Goal: Task Accomplishment & Management: Use online tool/utility

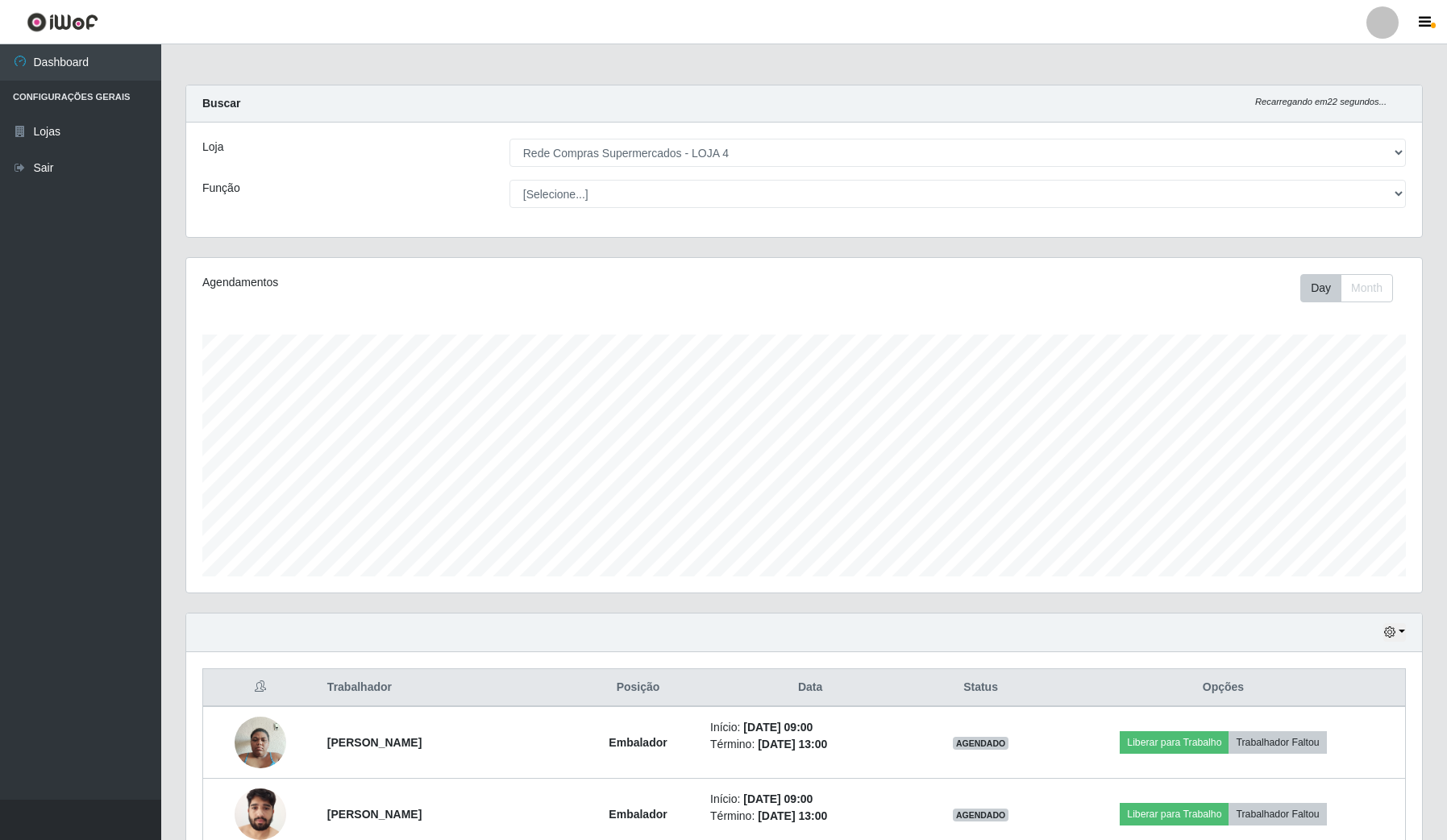
select select "159"
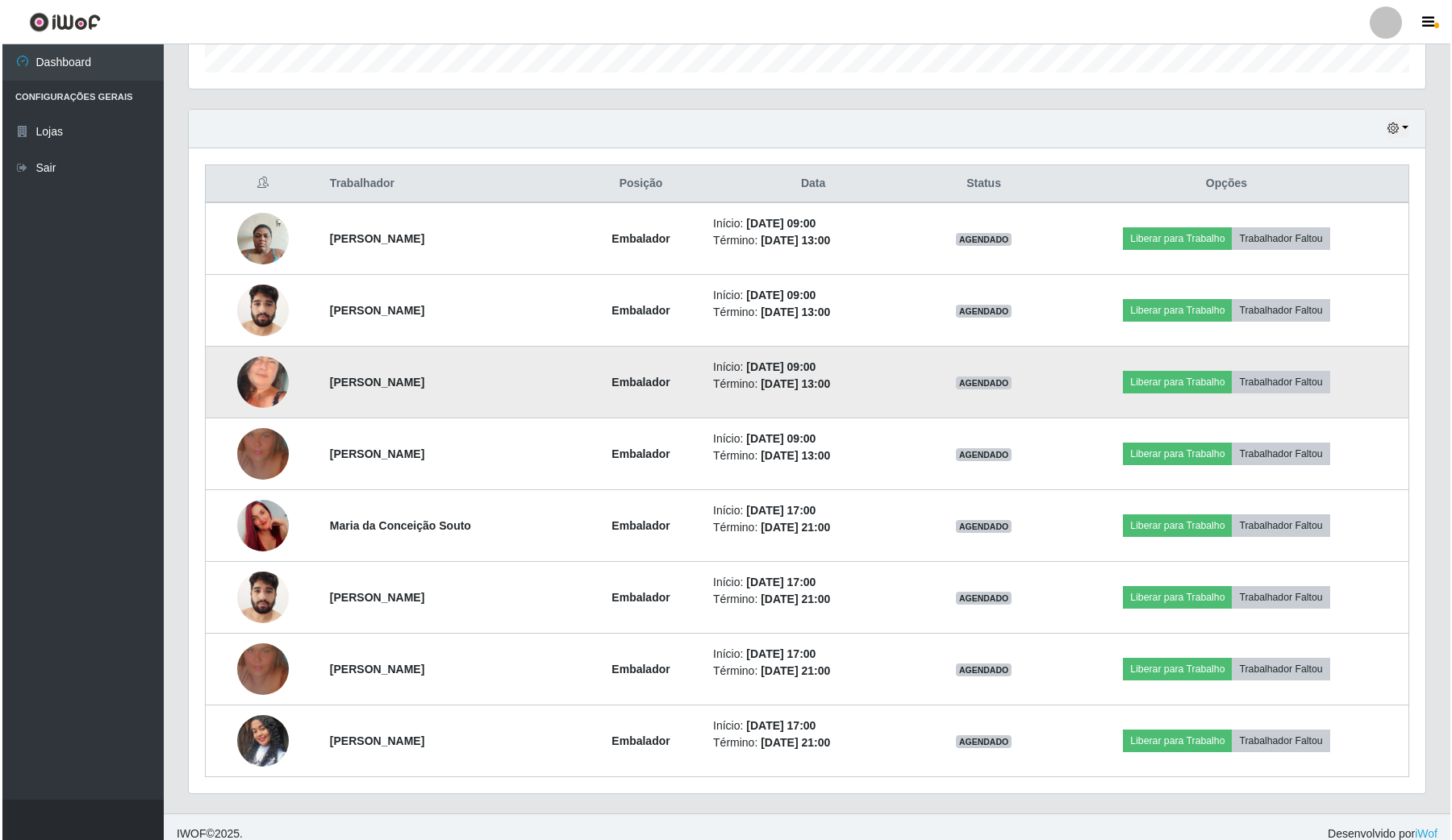
scroll to position [335, 1236]
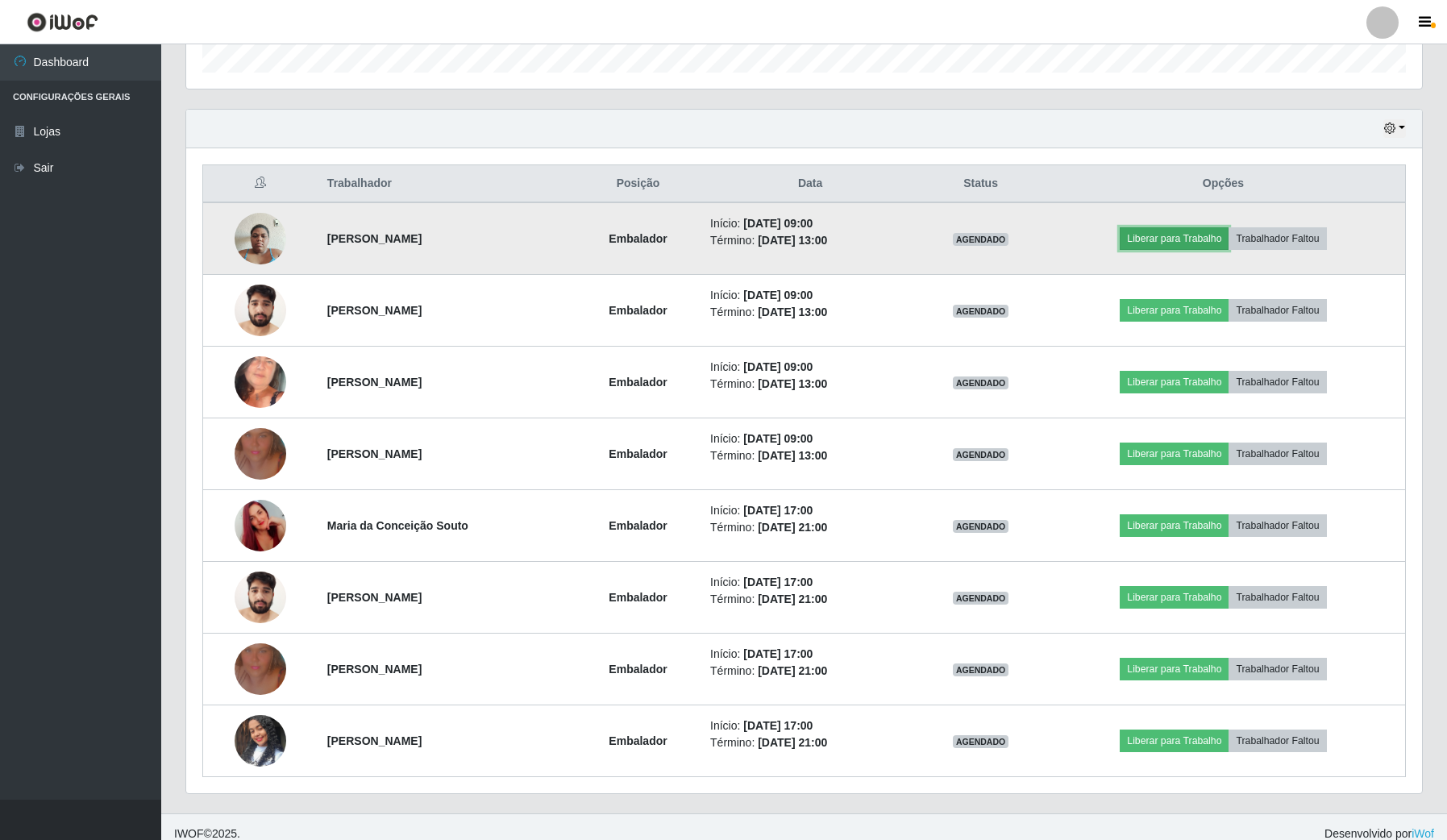
click at [1163, 236] on button "Liberar para Trabalho" at bounding box center [1174, 239] width 109 height 23
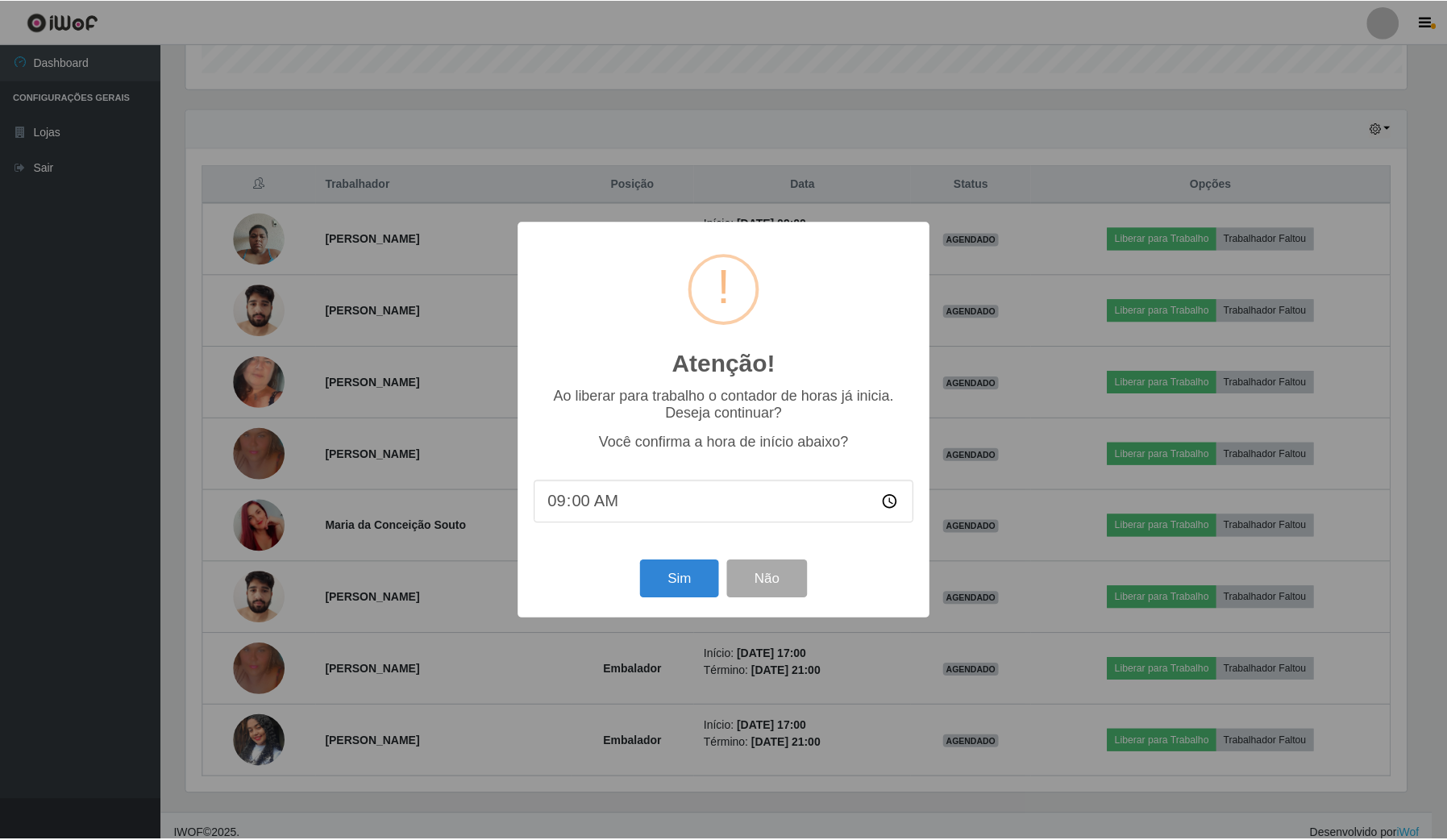
scroll to position [335, 1224]
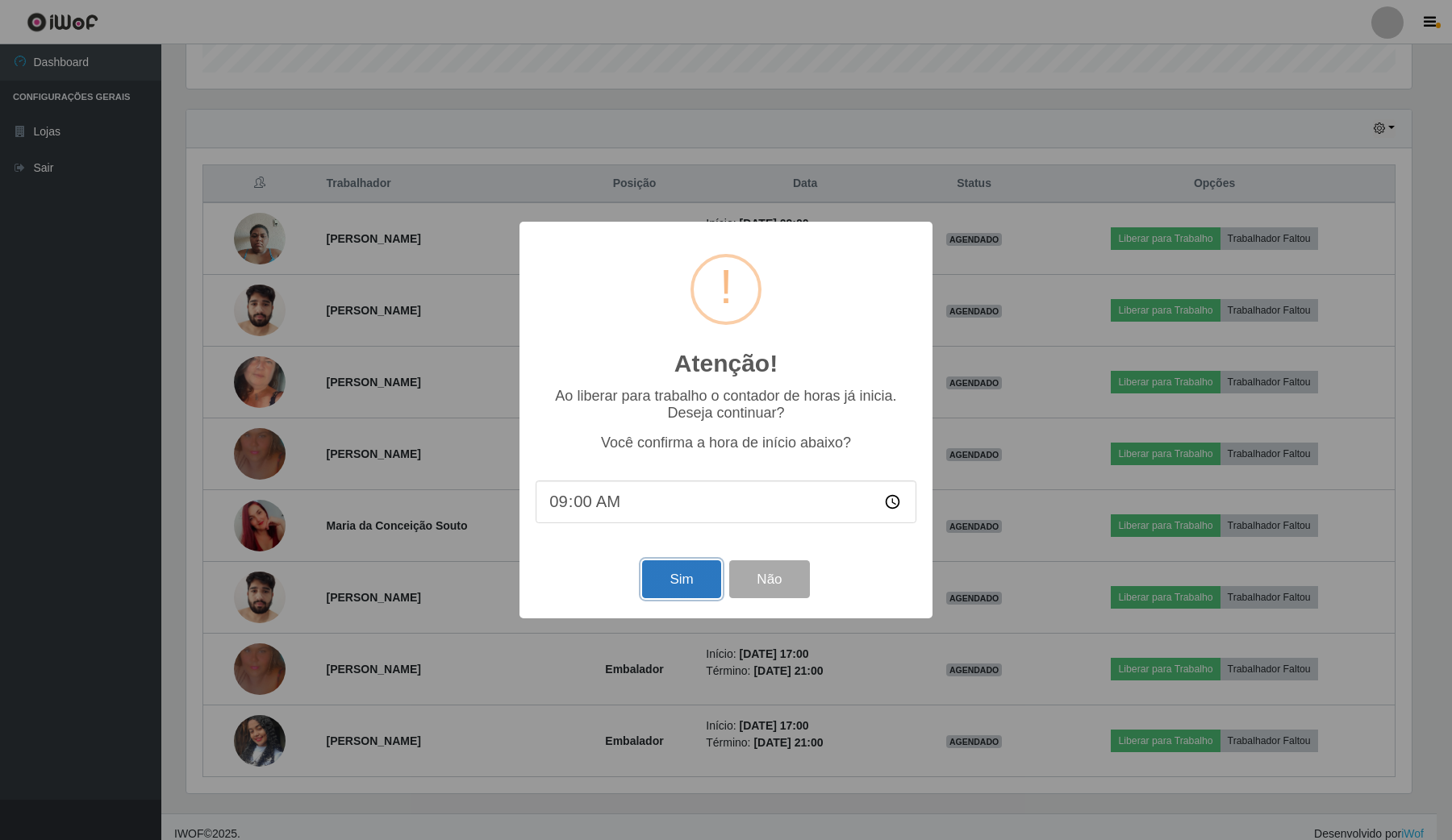
click at [676, 568] on button "Sim" at bounding box center [681, 580] width 79 height 38
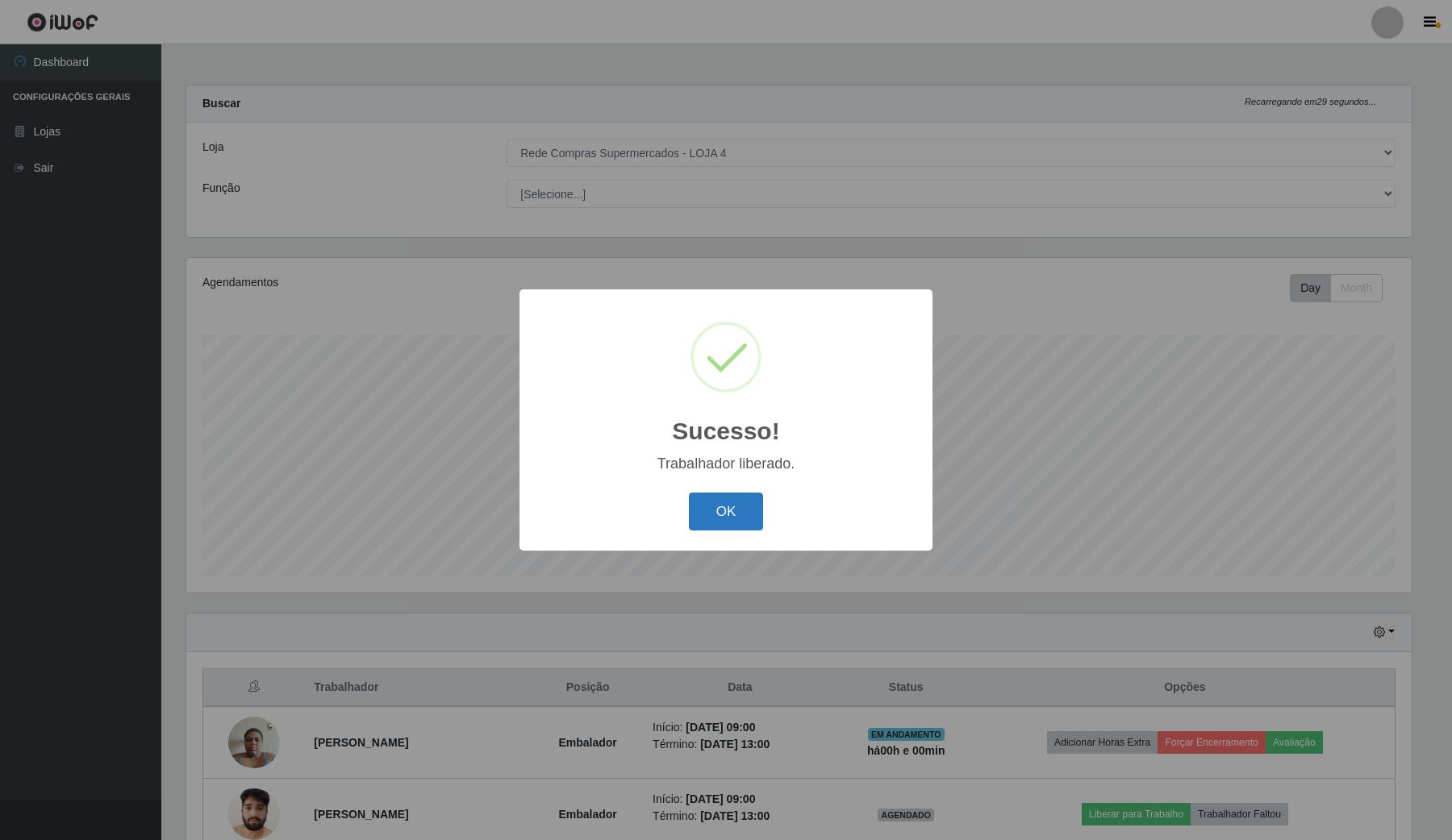
click at [706, 508] on button "OK" at bounding box center [726, 511] width 75 height 38
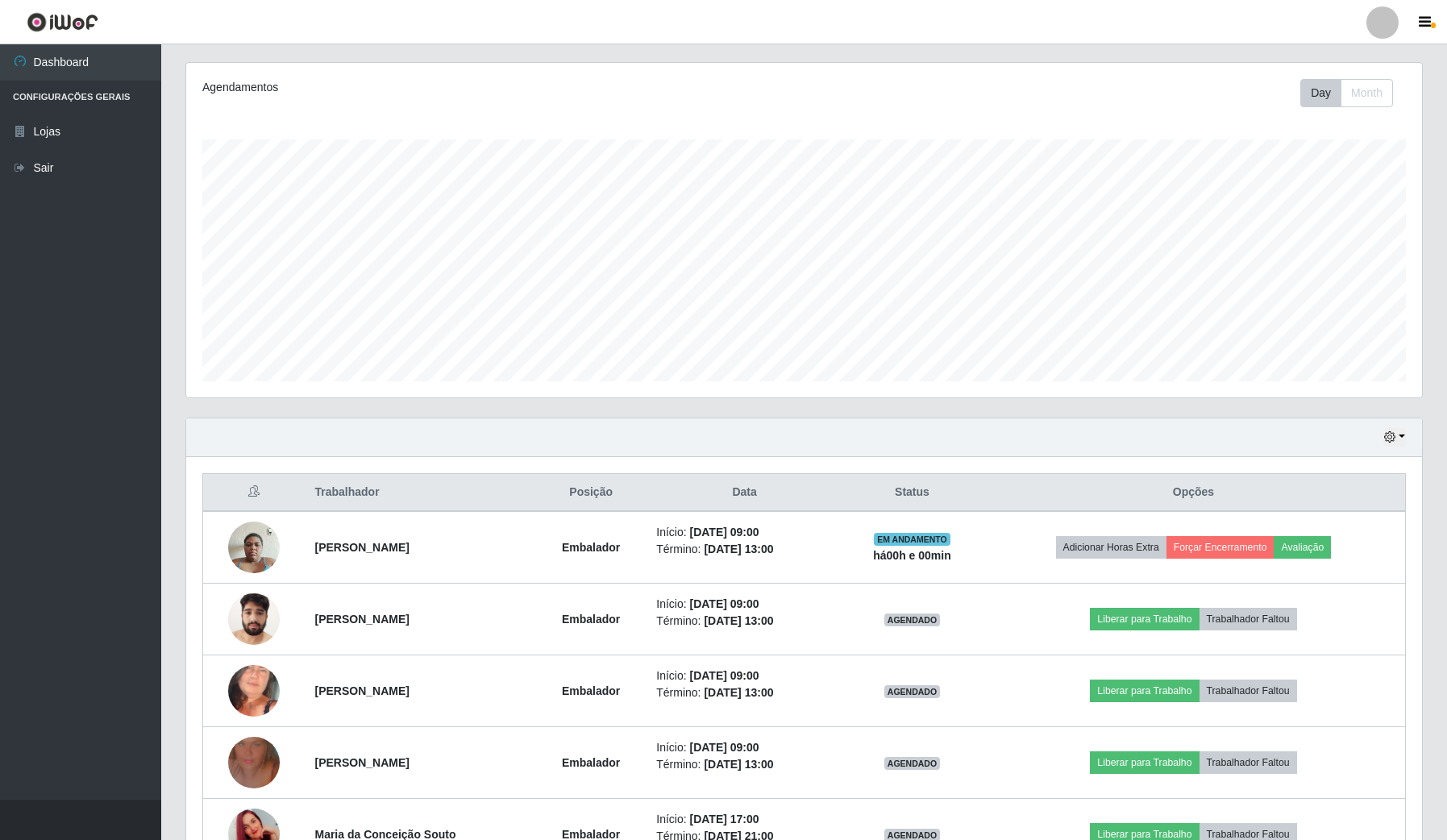
scroll to position [202, 0]
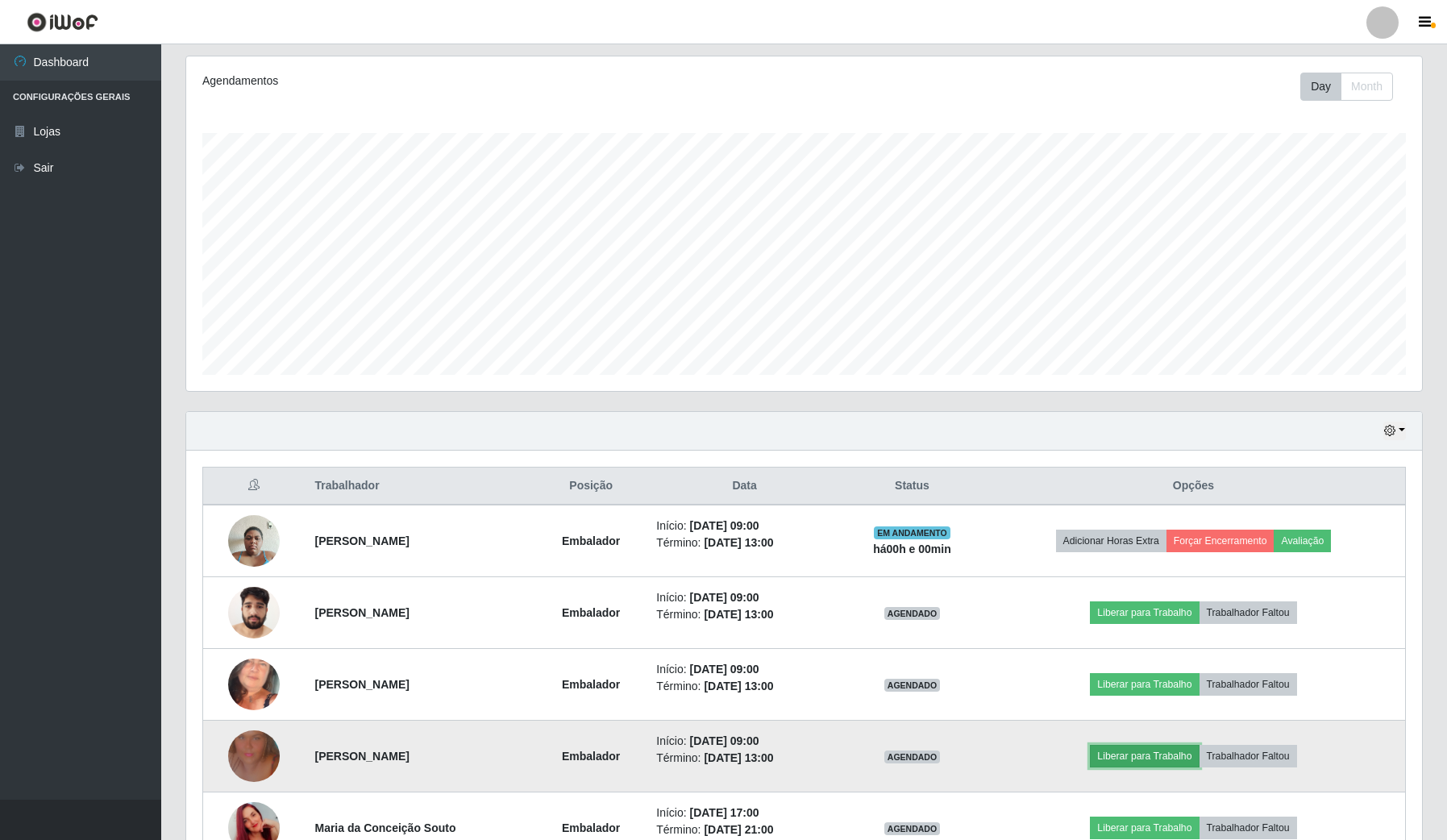
click at [1170, 755] on button "Liberar para Trabalho" at bounding box center [1144, 757] width 109 height 23
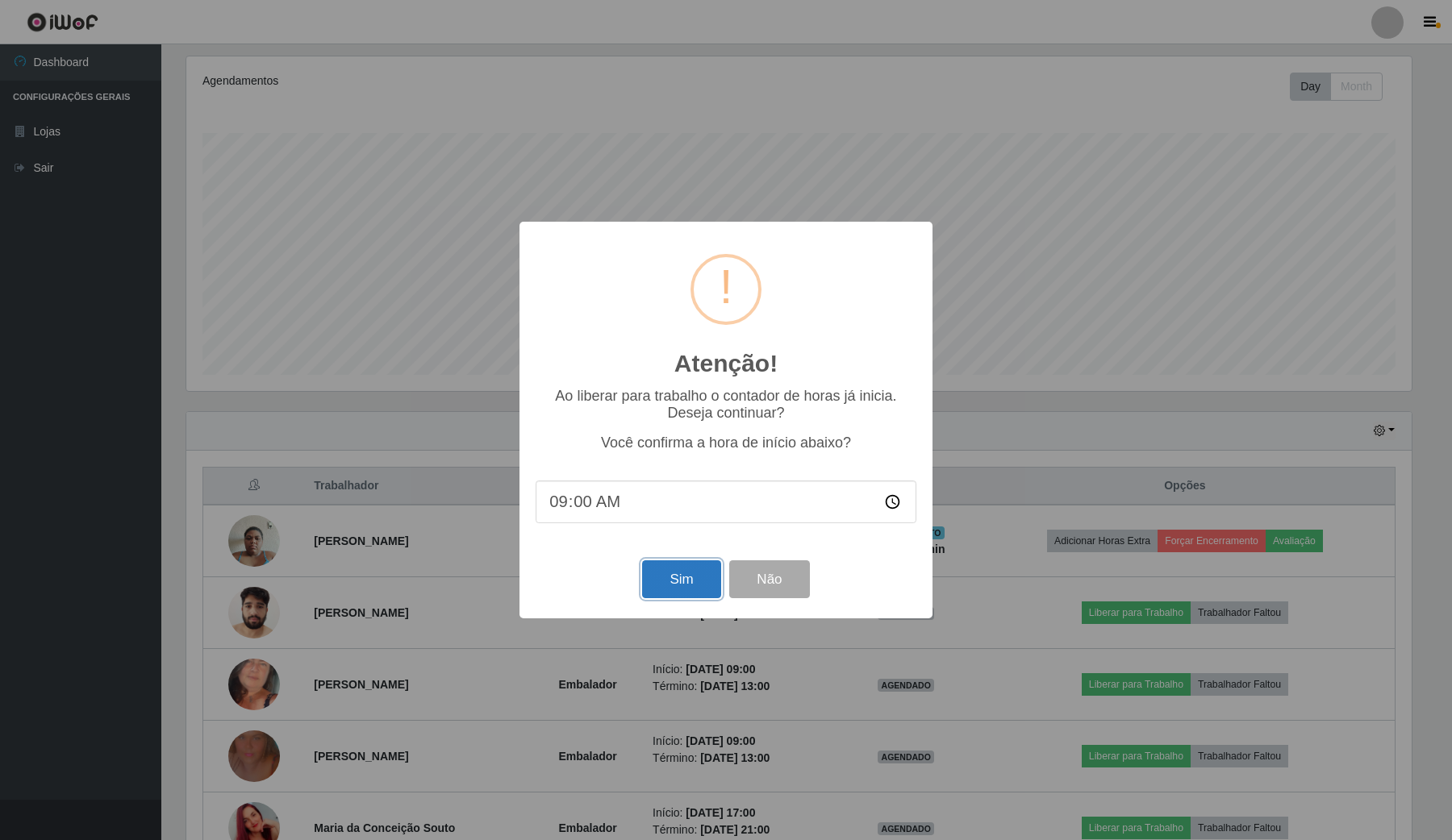
click at [678, 570] on button "Sim" at bounding box center [681, 580] width 79 height 38
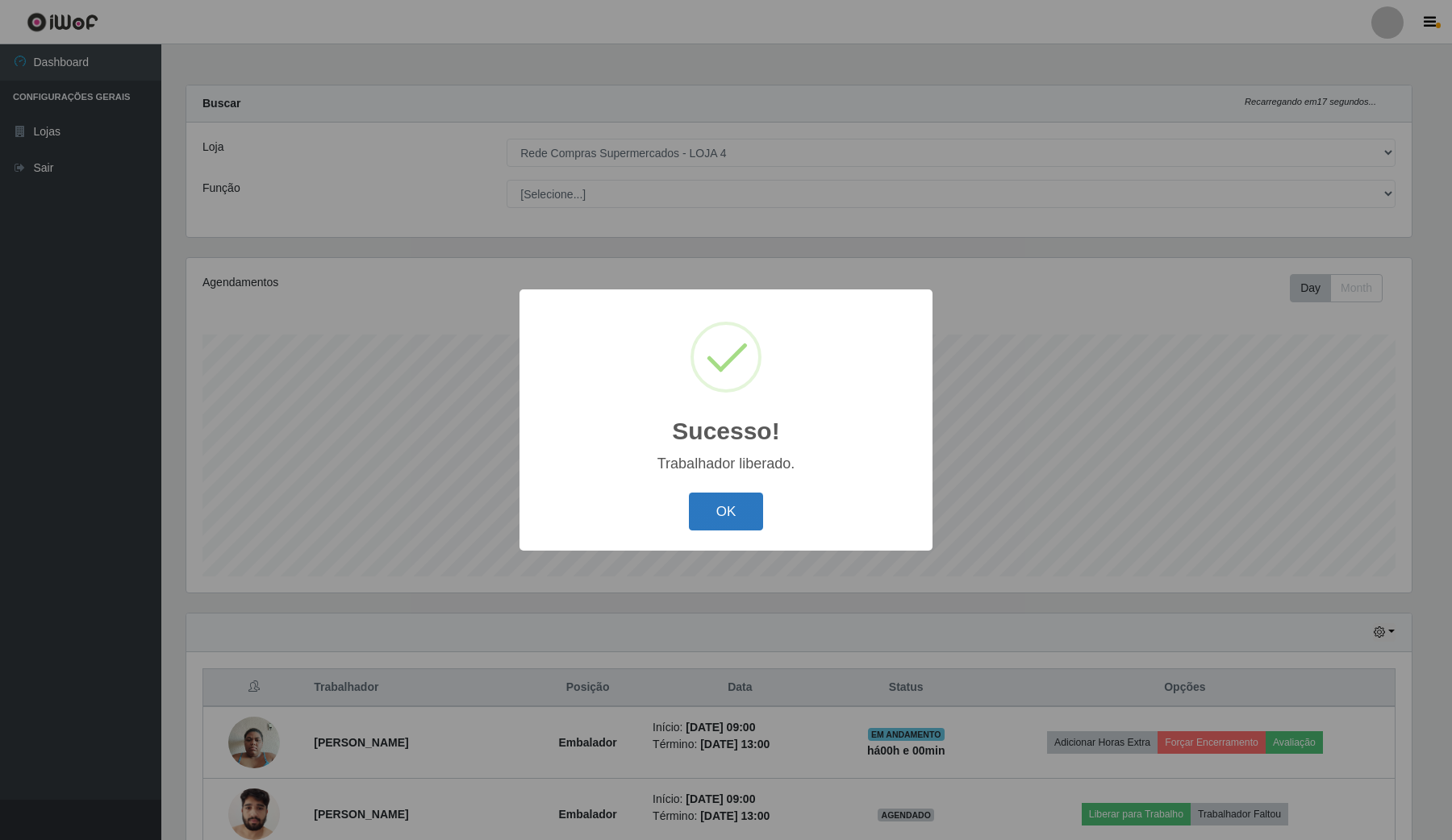
click at [720, 514] on button "OK" at bounding box center [726, 511] width 75 height 38
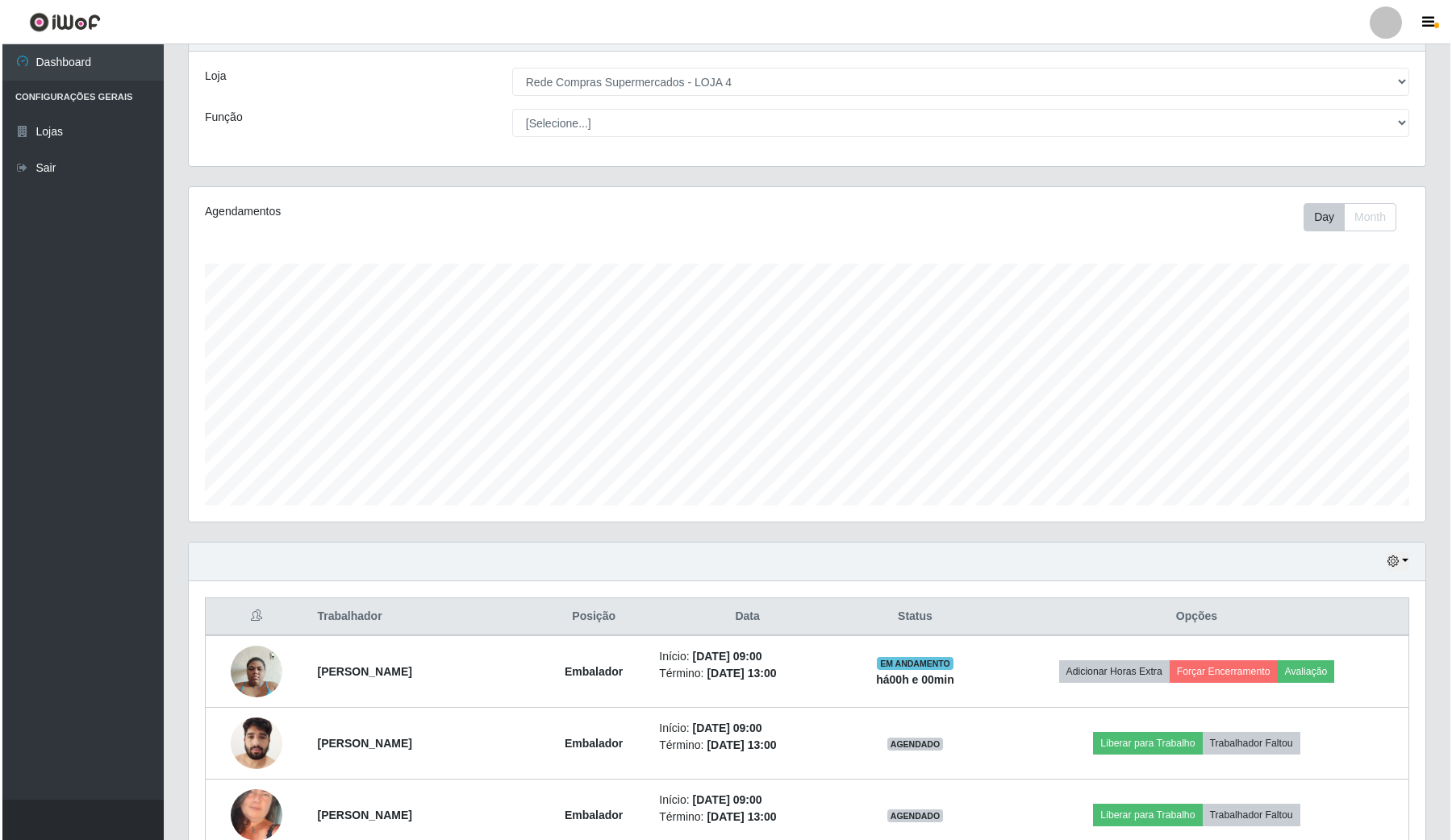
scroll to position [302, 0]
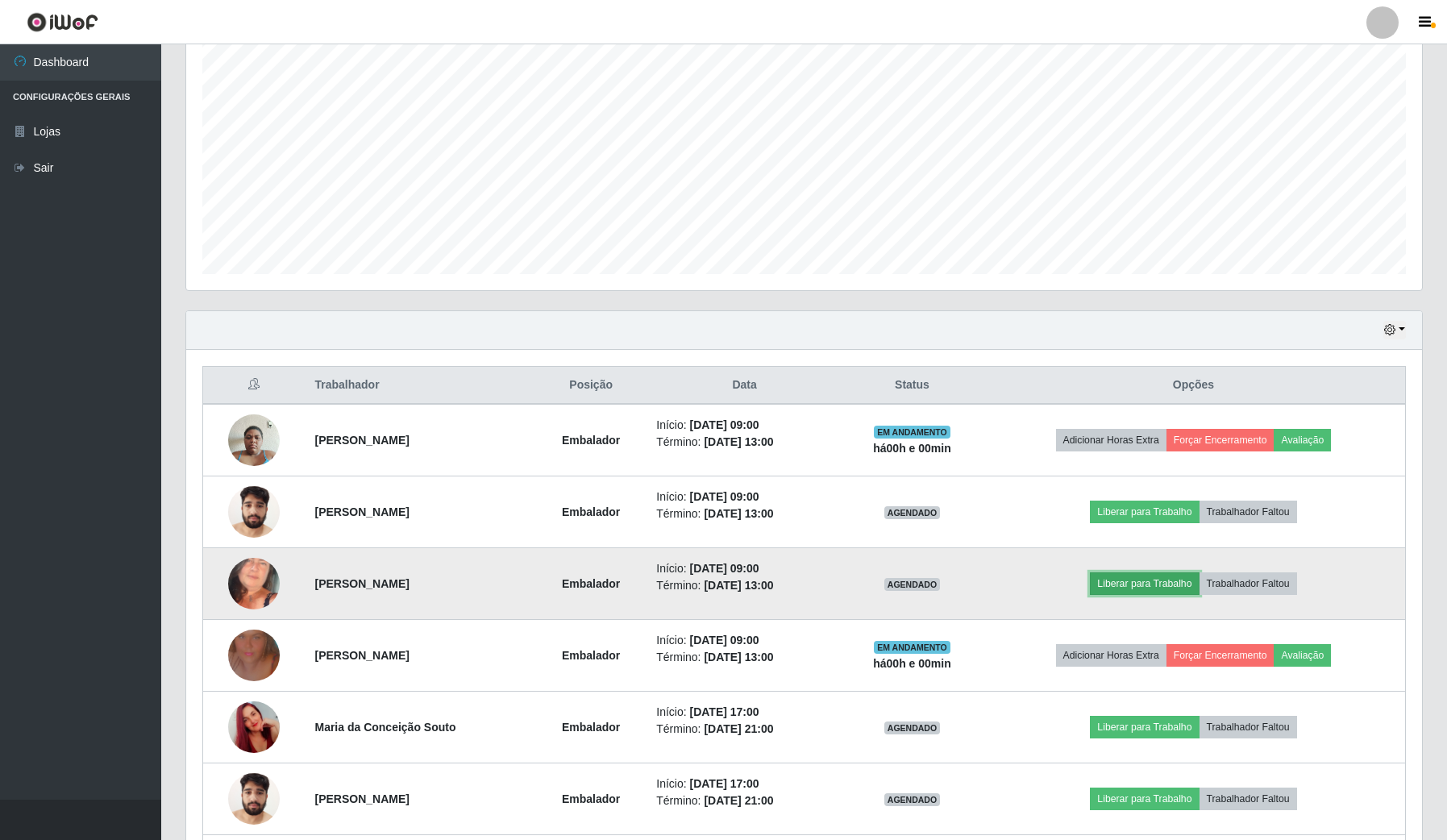
click at [1141, 579] on button "Liberar para Trabalho" at bounding box center [1144, 584] width 109 height 23
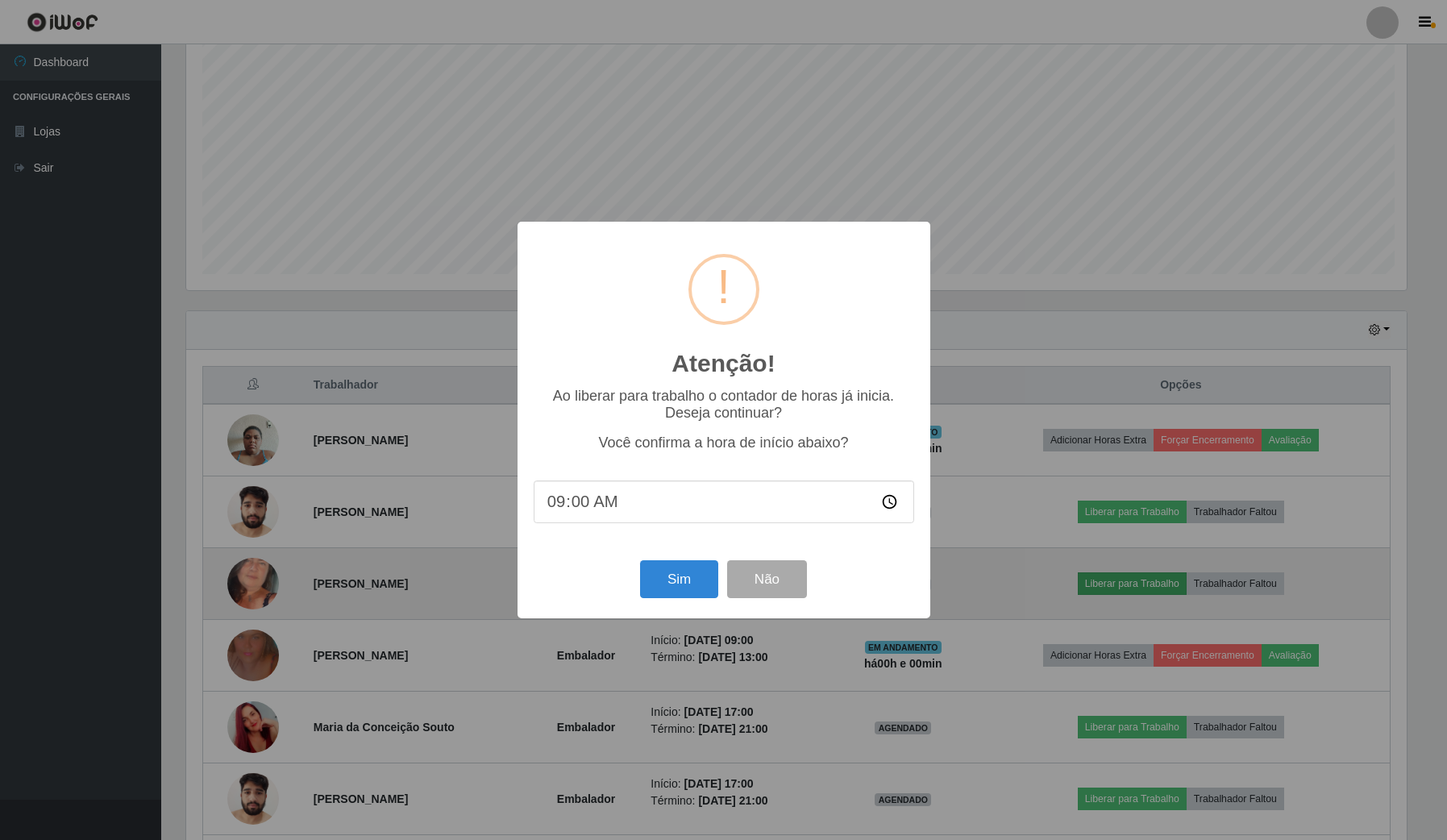
scroll to position [335, 1224]
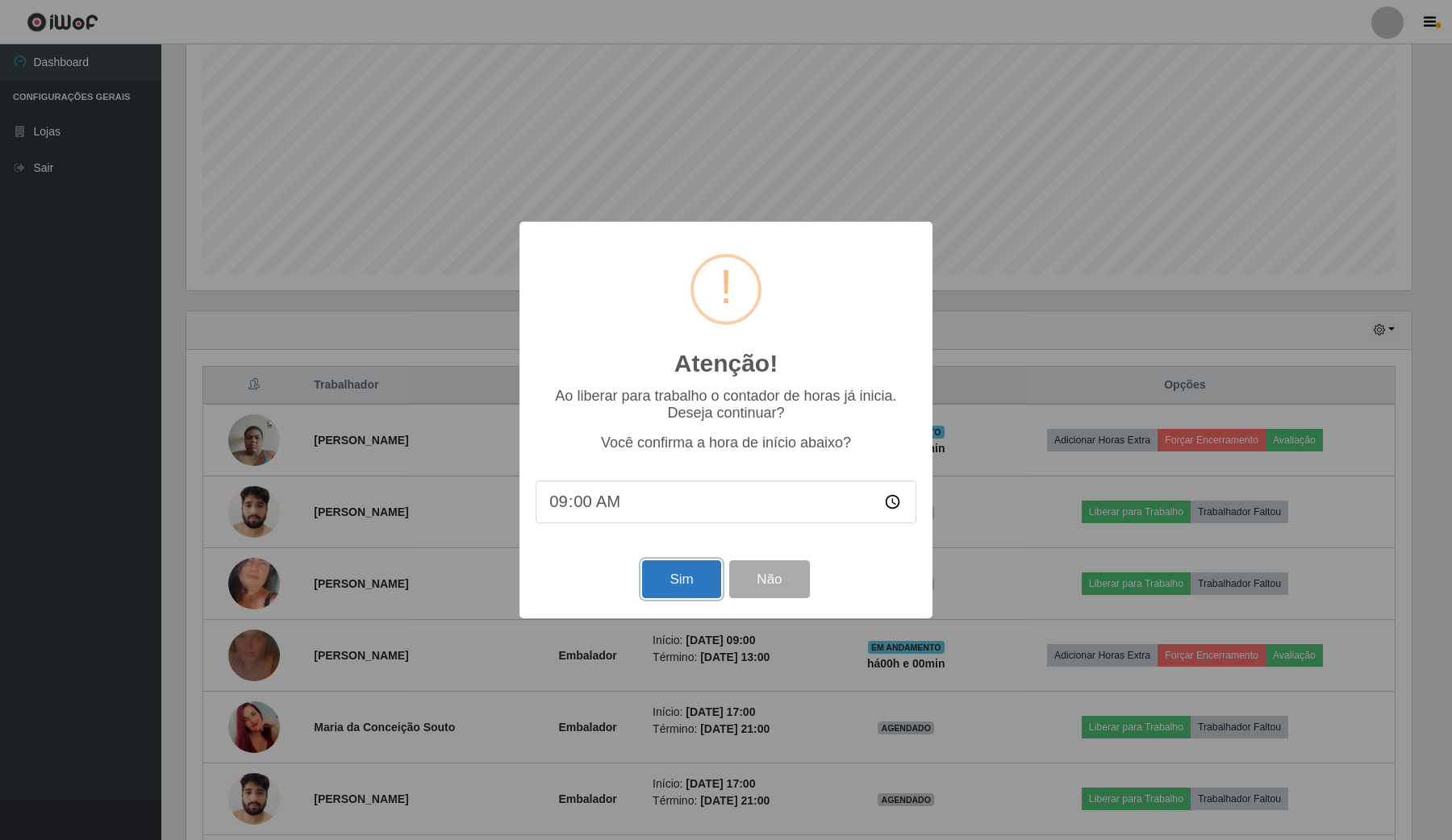
click at [668, 586] on button "Sim" at bounding box center [681, 580] width 79 height 38
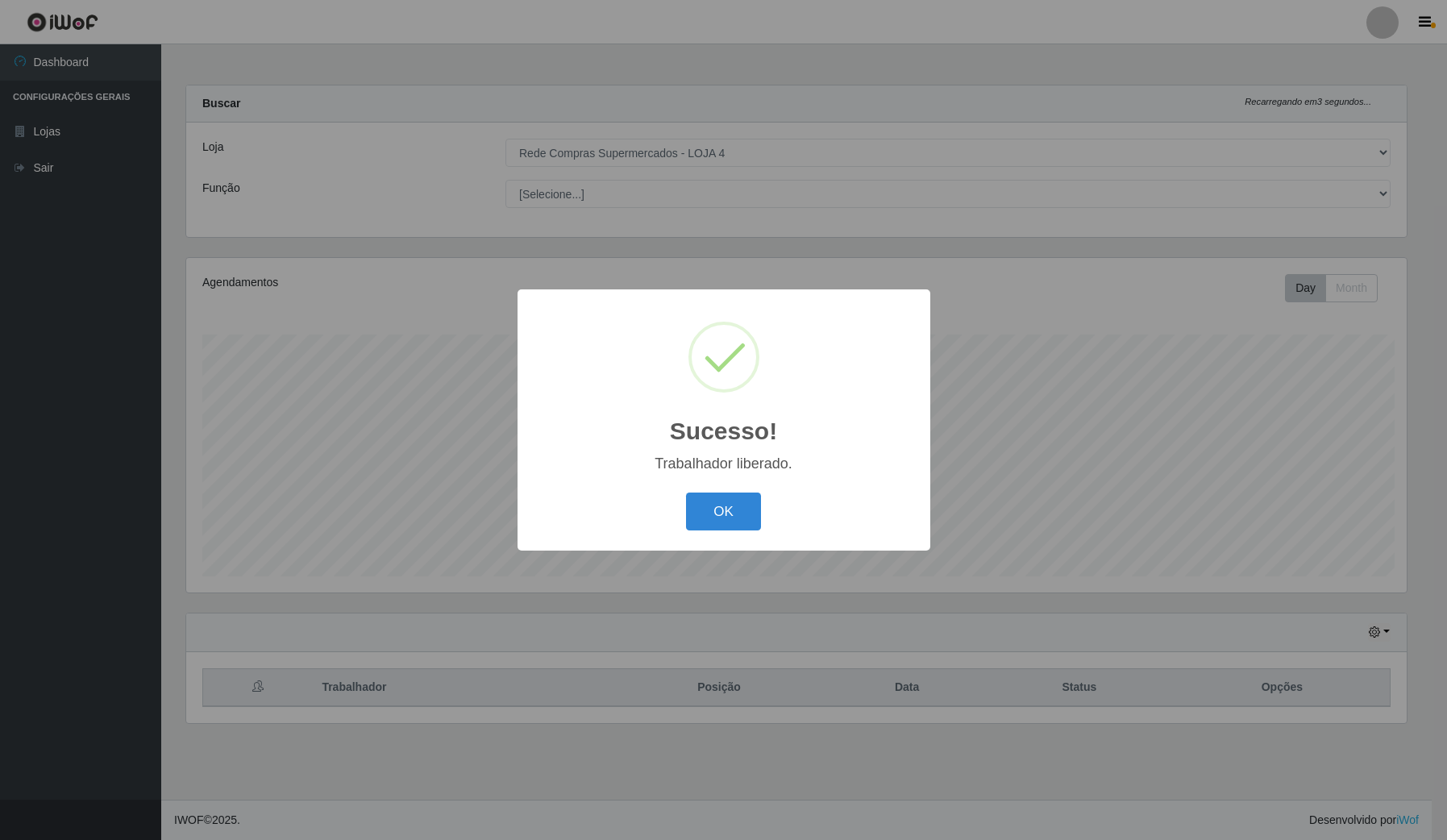
scroll to position [0, 0]
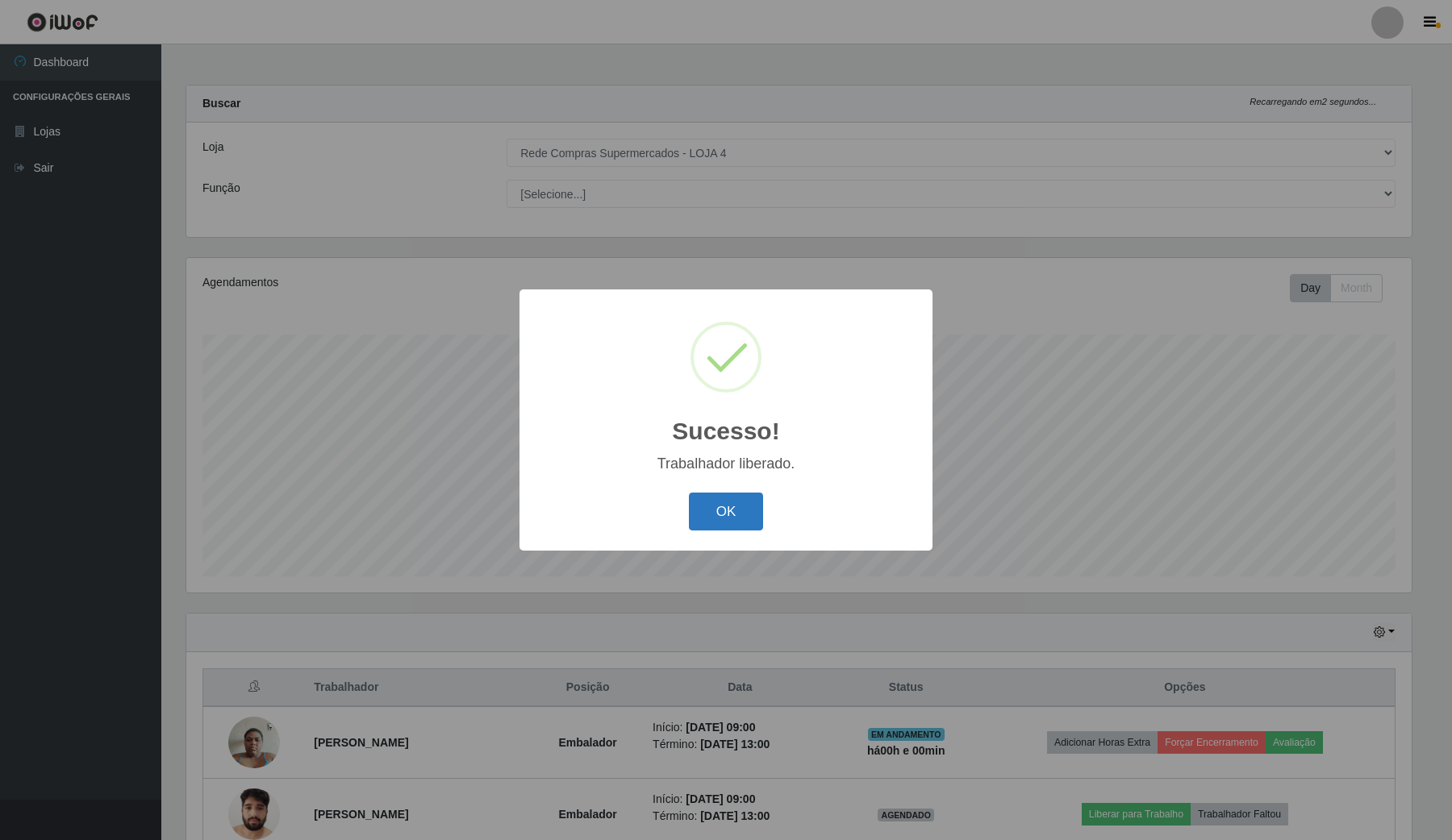
click at [726, 522] on button "OK" at bounding box center [726, 511] width 75 height 38
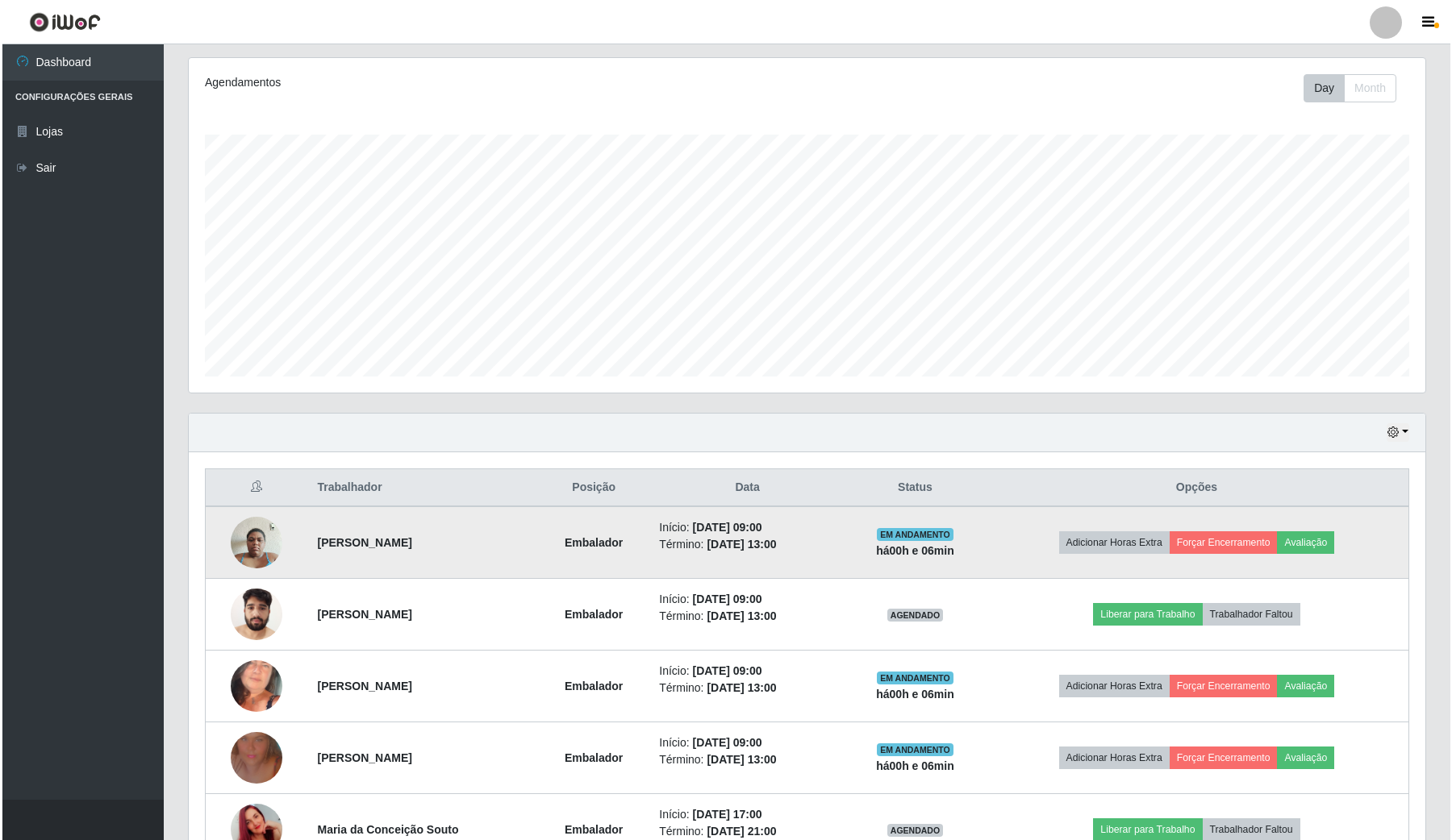
scroll to position [202, 0]
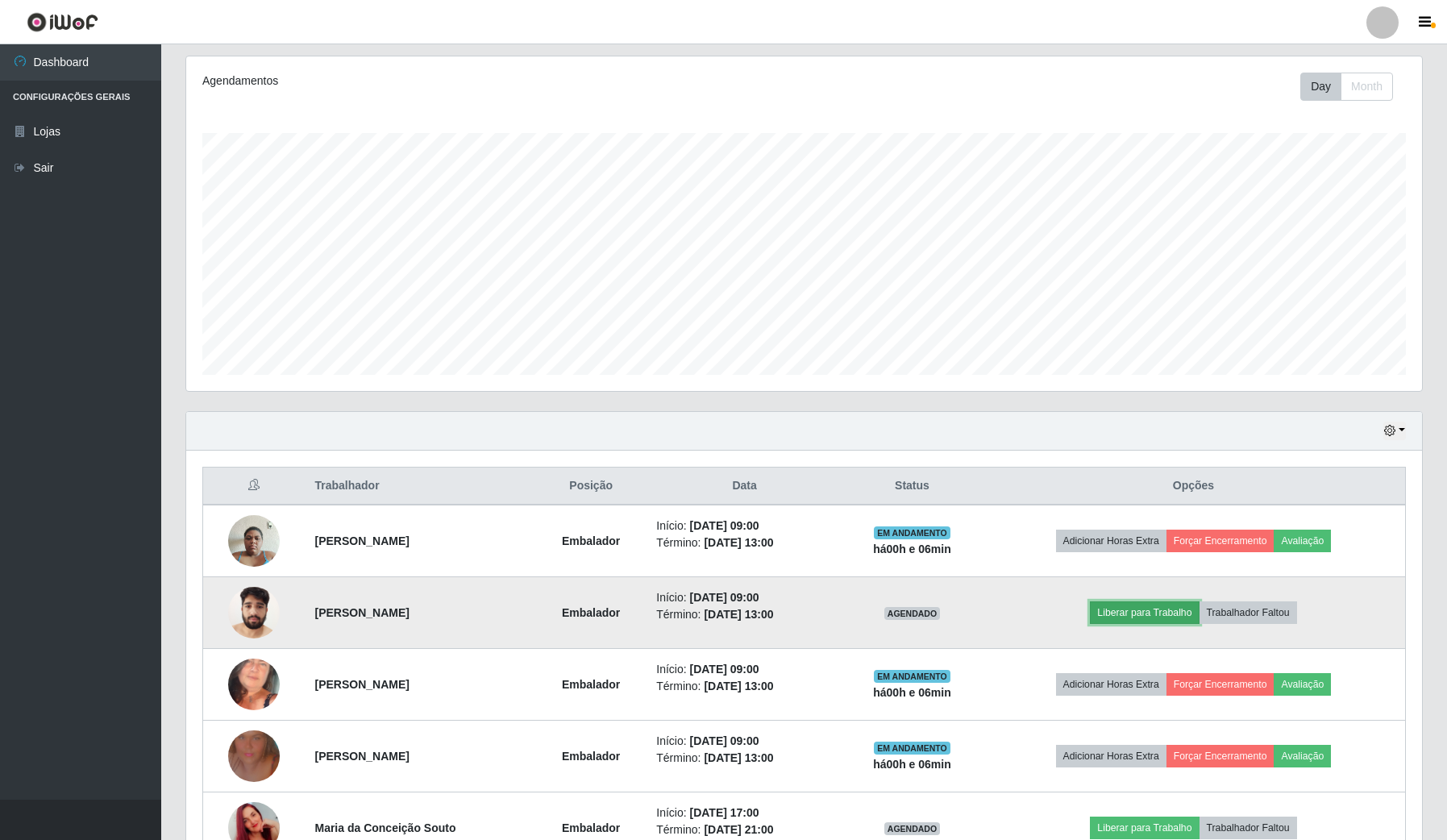
click at [1190, 621] on button "Liberar para Trabalho" at bounding box center [1144, 613] width 109 height 23
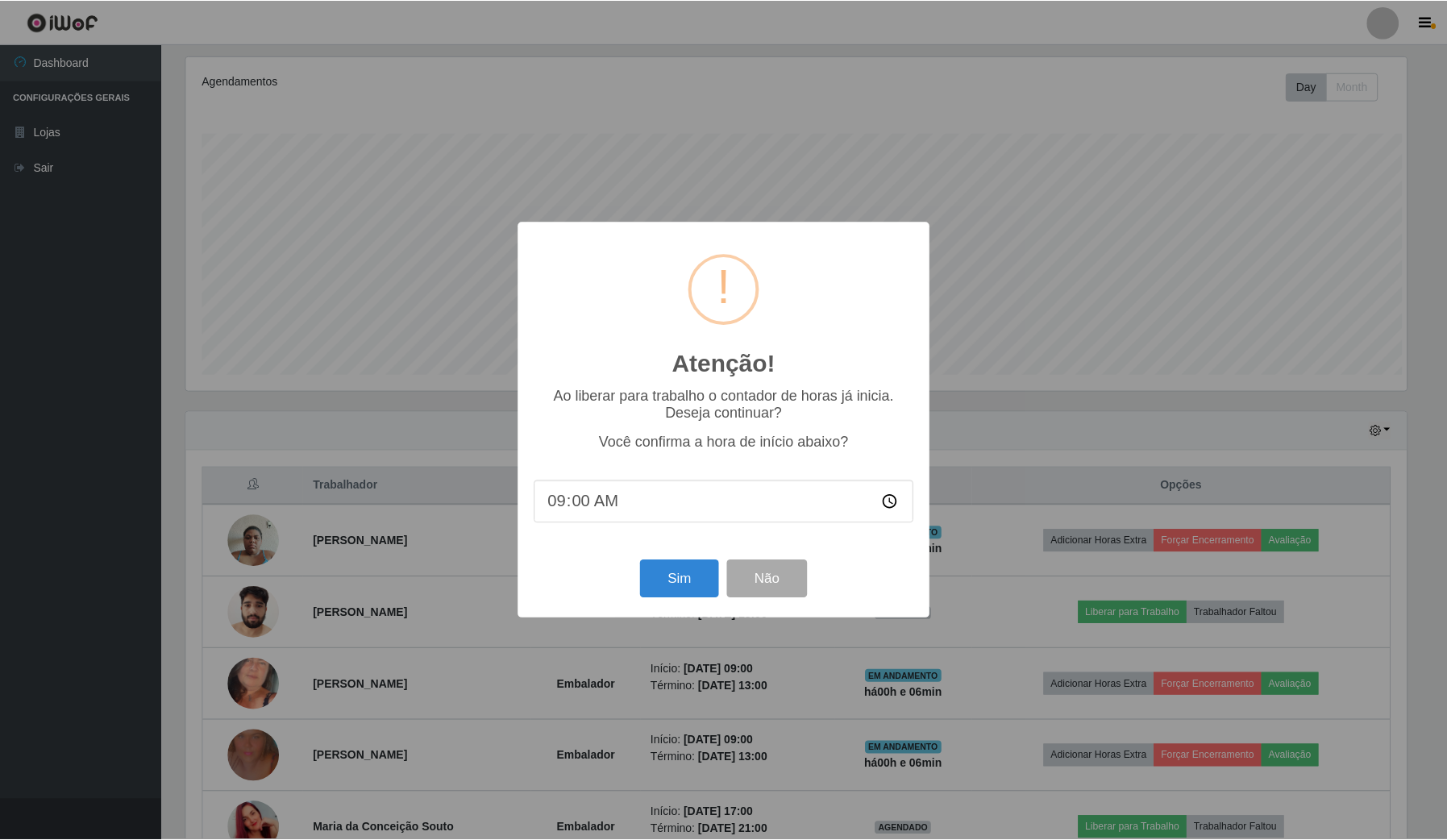
scroll to position [335, 1224]
click at [667, 575] on button "Sim" at bounding box center [681, 580] width 79 height 38
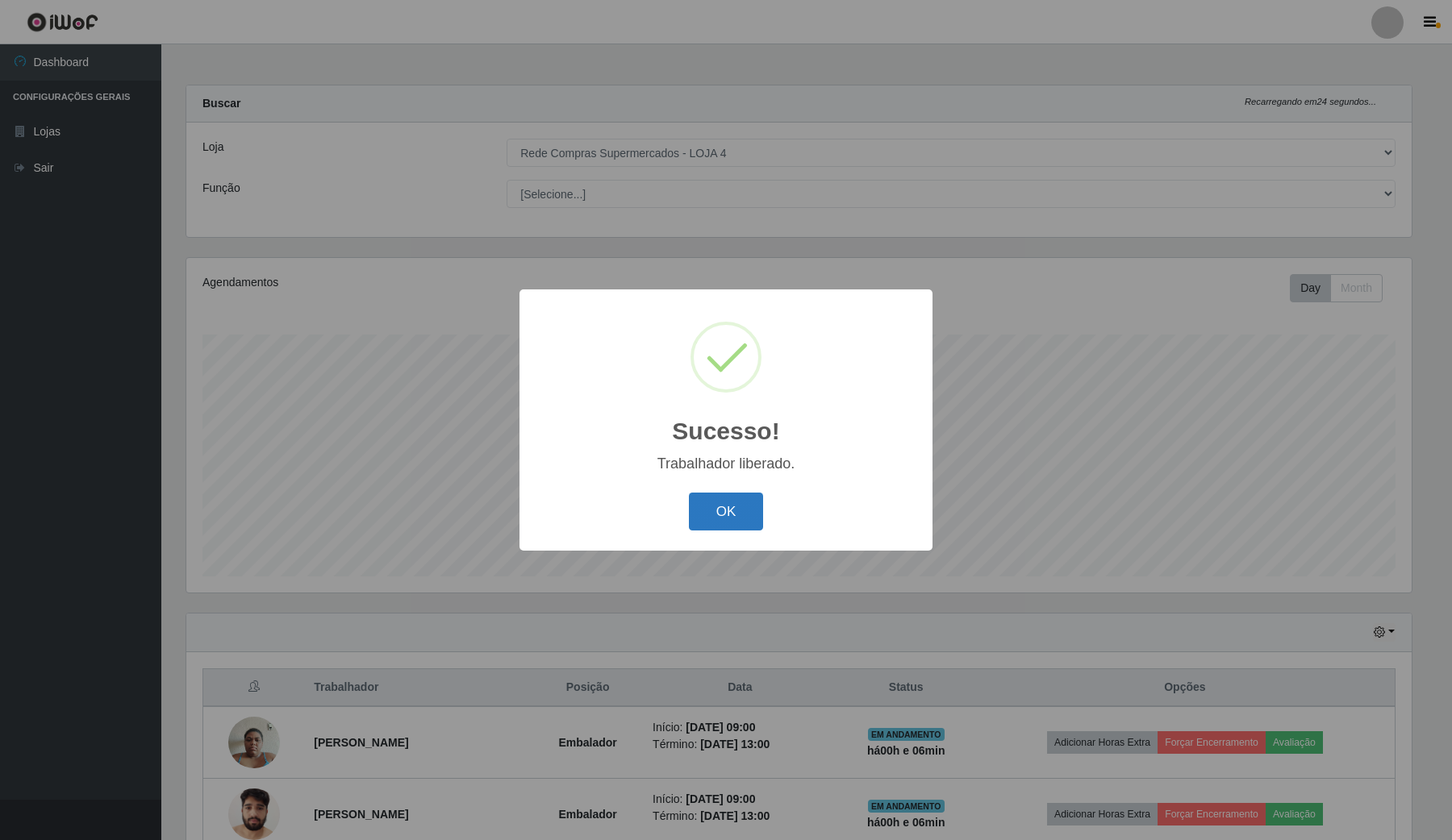
click at [742, 518] on button "OK" at bounding box center [726, 511] width 75 height 38
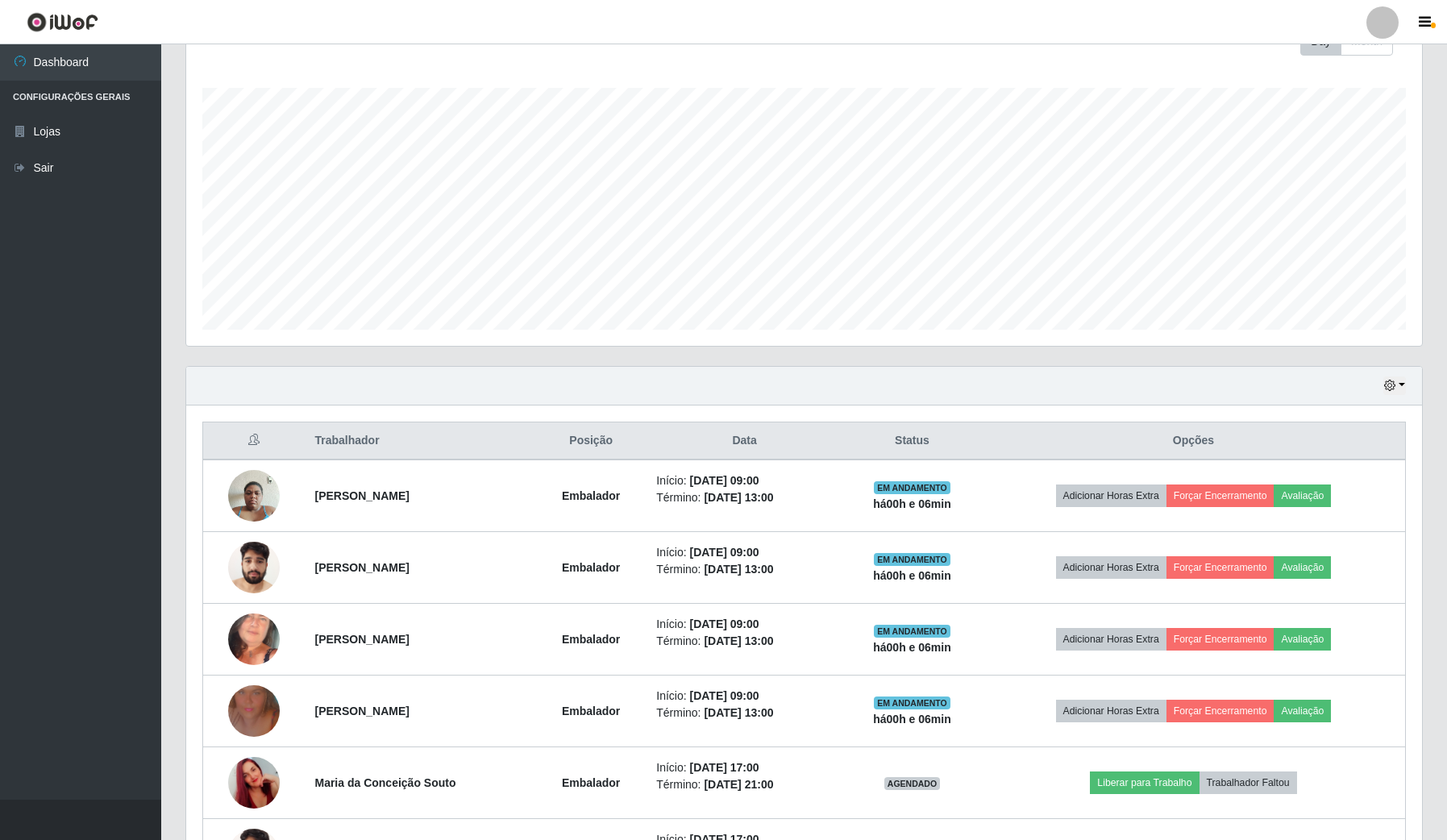
scroll to position [302, 0]
